Goal: Information Seeking & Learning: Learn about a topic

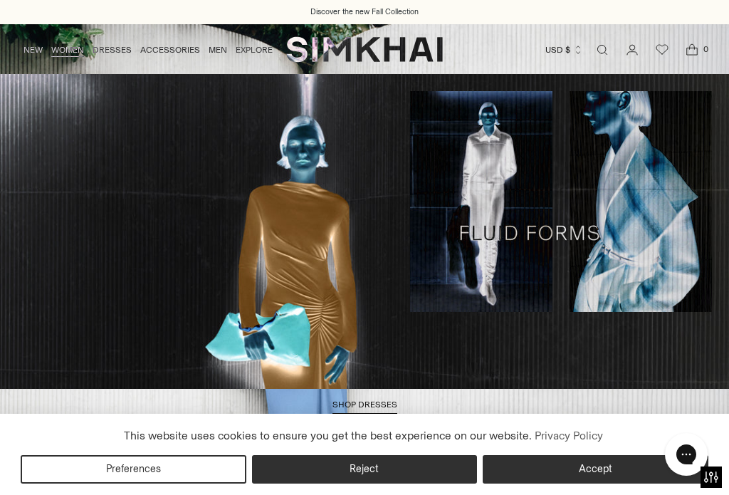
click at [73, 45] on link "WOMEN" at bounding box center [67, 49] width 33 height 31
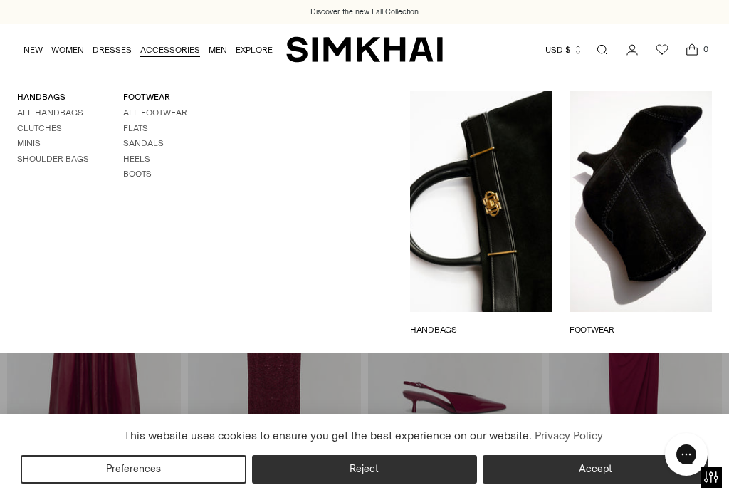
click at [176, 57] on link "ACCESSORIES" at bounding box center [170, 49] width 60 height 31
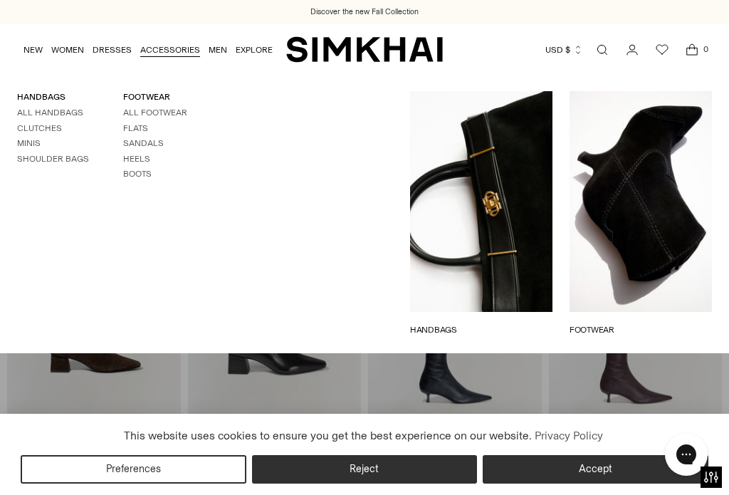
click at [433, 330] on link "HANDBAGS" at bounding box center [481, 329] width 142 height 13
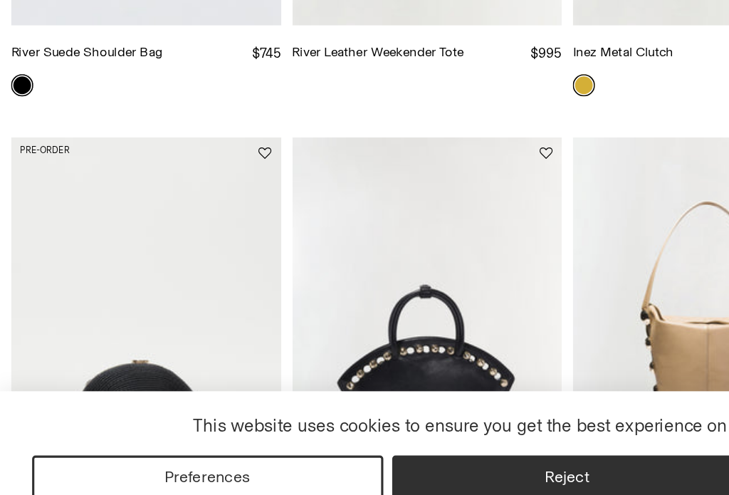
scroll to position [287, 0]
click at [346, 455] on button "Reject" at bounding box center [365, 469] width 226 height 28
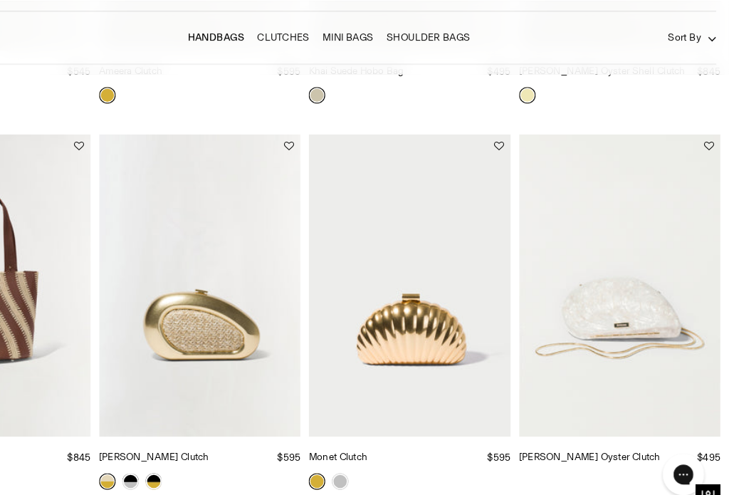
scroll to position [1725, 0]
click at [388, 455] on link at bounding box center [395, 462] width 14 height 14
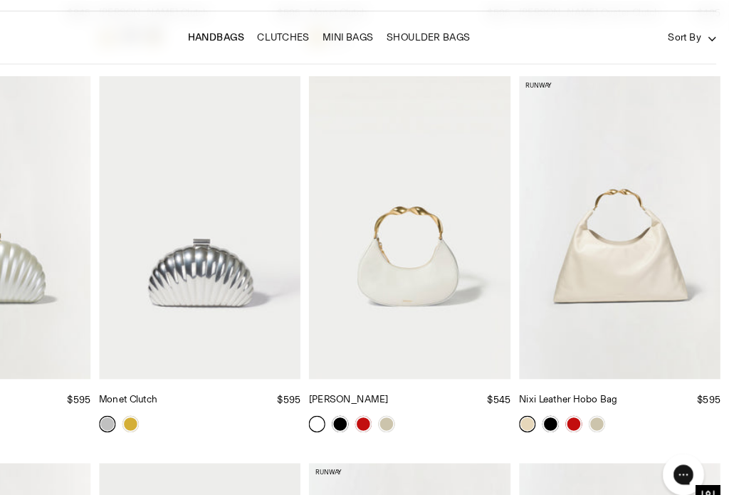
scroll to position [2107, 0]
click at [368, 299] on img "Nixi Hobo" at bounding box center [455, 245] width 174 height 260
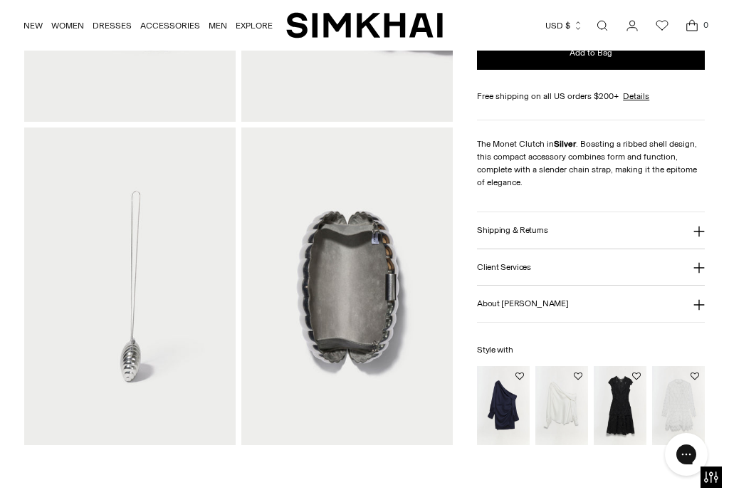
scroll to position [553, 0]
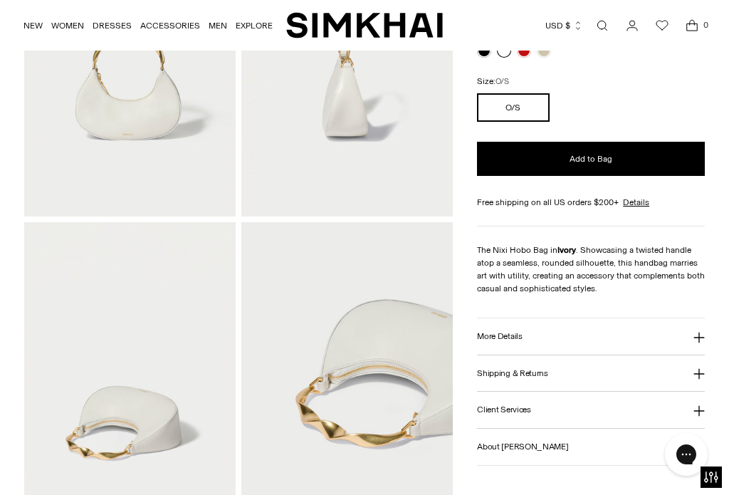
click at [693, 339] on icon at bounding box center [698, 337] width 11 height 11
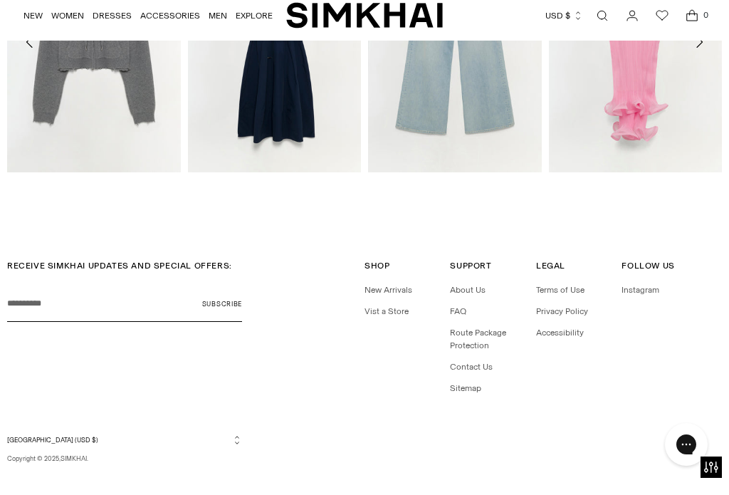
scroll to position [1583, 0]
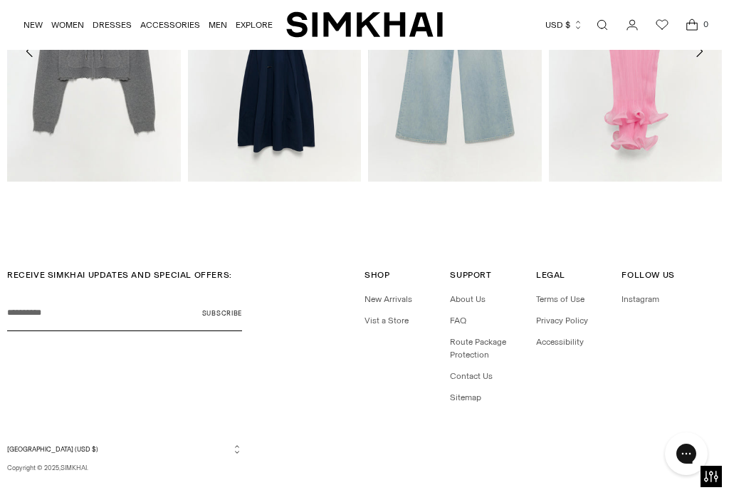
click at [483, 302] on link "About Us" at bounding box center [468, 300] width 36 height 10
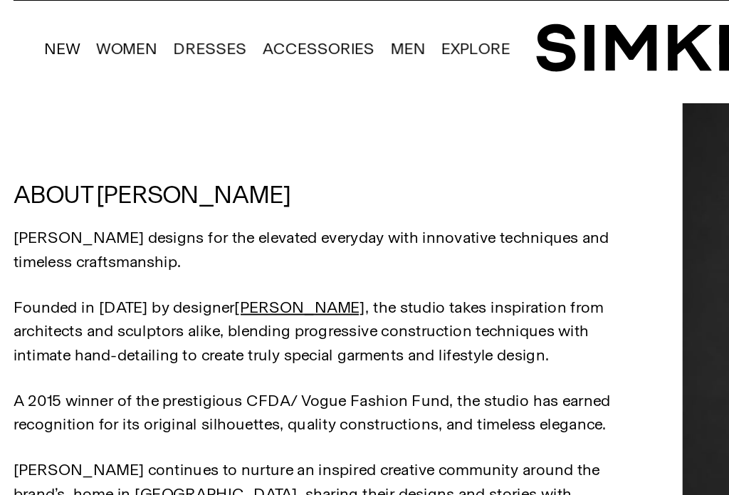
scroll to position [446, 0]
